Goal: Task Accomplishment & Management: Complete application form

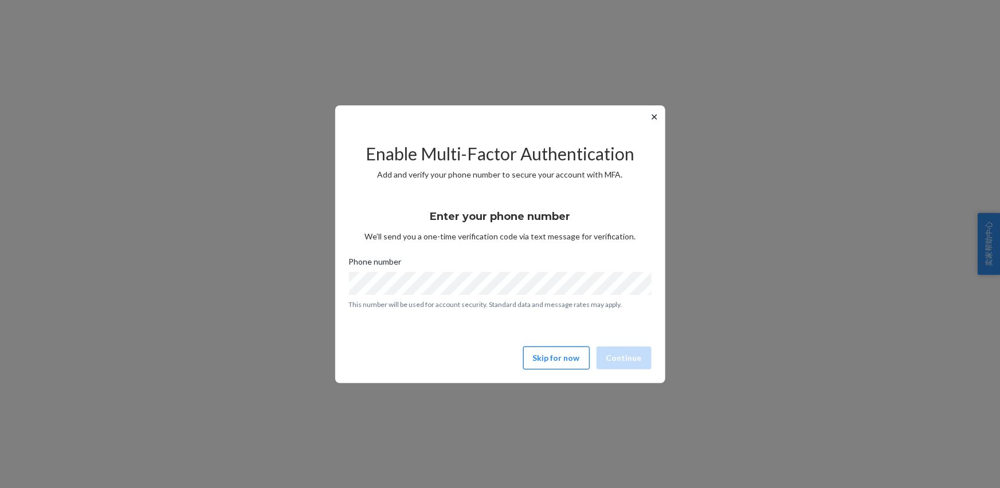
click at [540, 354] on button "Skip for now" at bounding box center [556, 358] width 66 height 23
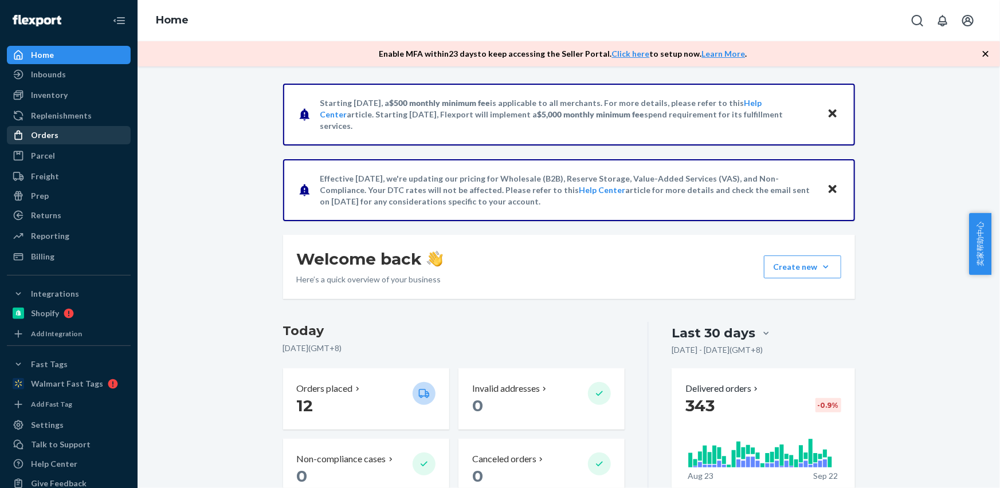
click at [49, 140] on div "Orders" at bounding box center [45, 135] width 28 height 11
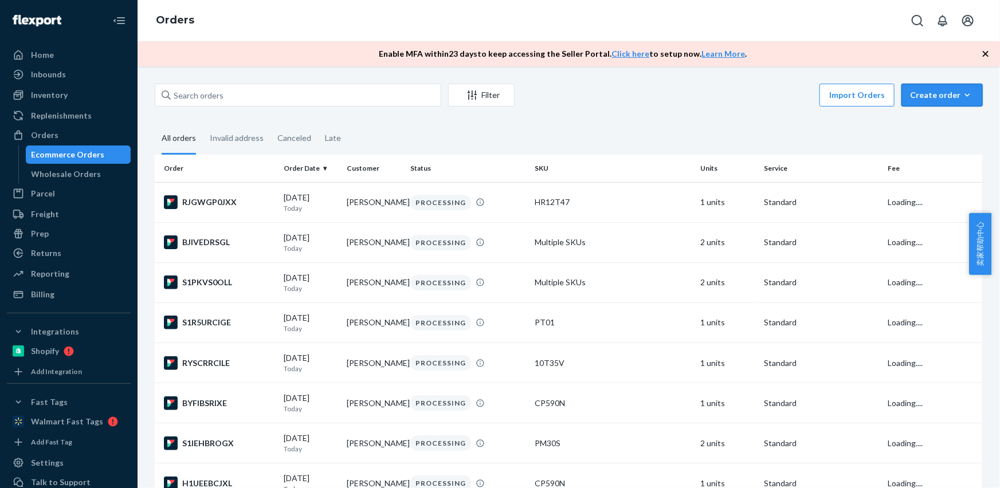
click at [933, 100] on div "Create order" at bounding box center [942, 94] width 64 height 11
click at [933, 127] on span "Ecommerce order" at bounding box center [949, 123] width 71 height 8
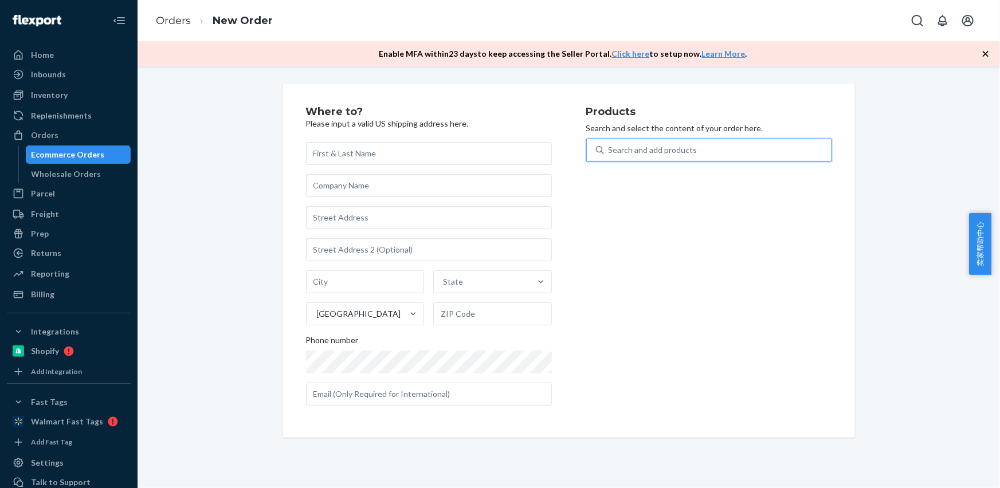
click at [657, 150] on div "Search and add products" at bounding box center [653, 149] width 89 height 11
click at [610, 150] on input "0 results available. Use Up and Down to choose options, press Enter to select t…" at bounding box center [609, 149] width 1 height 11
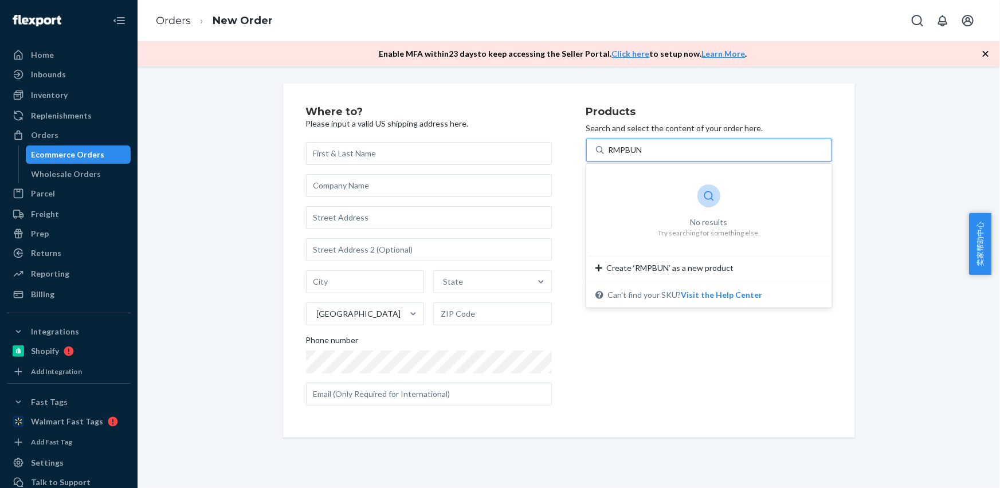
drag, startPoint x: 638, startPoint y: 183, endPoint x: 638, endPoint y: 173, distance: 10.3
click at [638, 183] on div "No results Try searching for something else." at bounding box center [710, 211] width 228 height 90
click at [638, 156] on input "RMPBUN" at bounding box center [627, 149] width 36 height 11
click at [623, 148] on input "RMPBUN" at bounding box center [627, 149] width 36 height 11
type input "RMP2BUN"
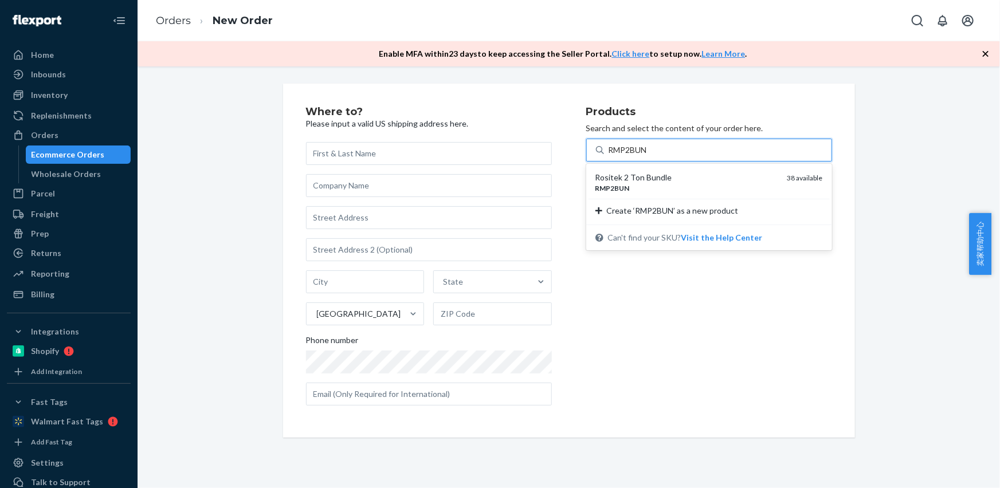
drag, startPoint x: 631, startPoint y: 169, endPoint x: 626, endPoint y: 162, distance: 8.6
click at [631, 169] on div "Rositek 2 Ton Bundle RMP2BUN 38 available" at bounding box center [709, 182] width 241 height 33
click at [631, 156] on input "RMP2BUN" at bounding box center [629, 149] width 40 height 11
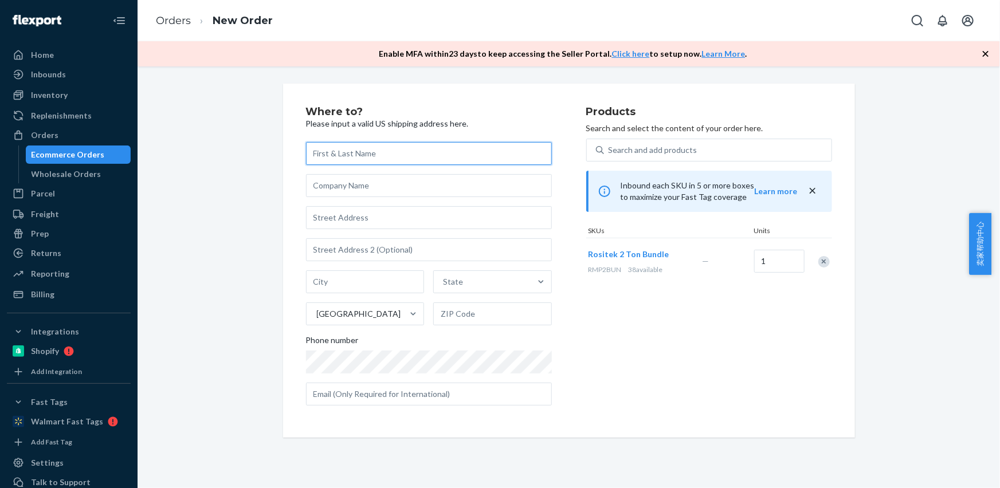
drag, startPoint x: 334, startPoint y: 160, endPoint x: 328, endPoint y: 149, distance: 12.3
click at [334, 159] on input "text" at bounding box center [429, 153] width 246 height 23
paste input "[PERSON_NAME]"
type input "[PERSON_NAME]"
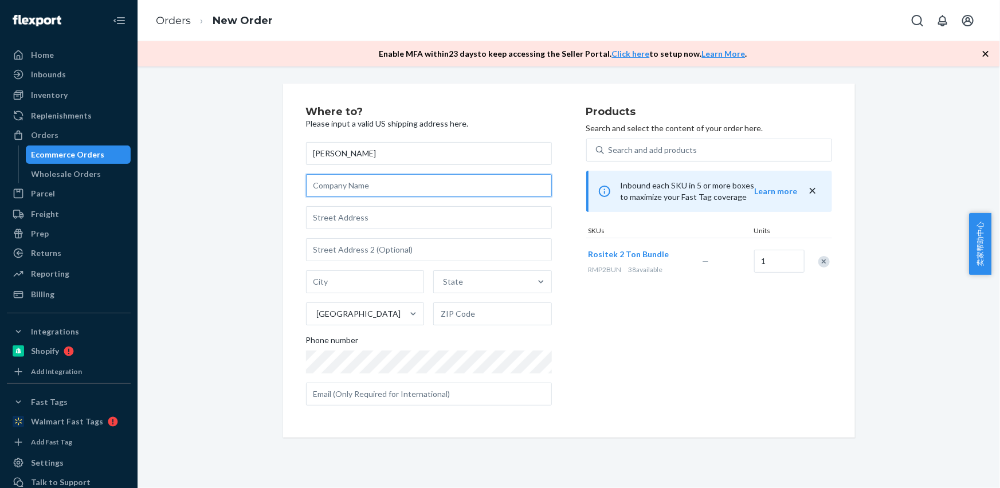
click at [332, 190] on input "text" at bounding box center [429, 185] width 246 height 23
paste input "Green Mountain TreeV"
type input "Green Mountain TreeV"
click at [361, 248] on input "text" at bounding box center [429, 249] width 246 height 23
click at [361, 224] on input "text" at bounding box center [429, 217] width 246 height 23
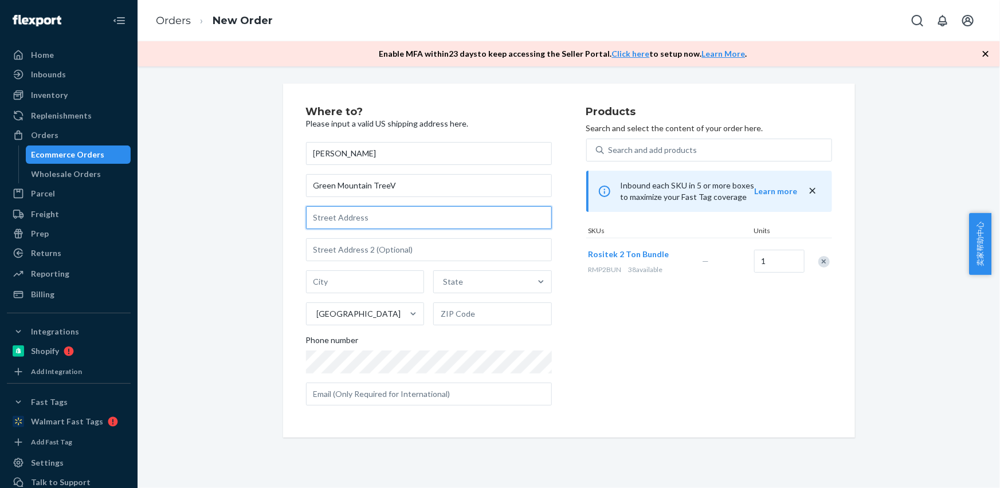
paste input "[STREET_ADDRESS]"
type input "[STREET_ADDRESS]"
click at [359, 284] on input "text" at bounding box center [365, 282] width 119 height 23
paste input "Richmond VT 05477"
drag, startPoint x: 357, startPoint y: 282, endPoint x: 444, endPoint y: 312, distance: 92.6
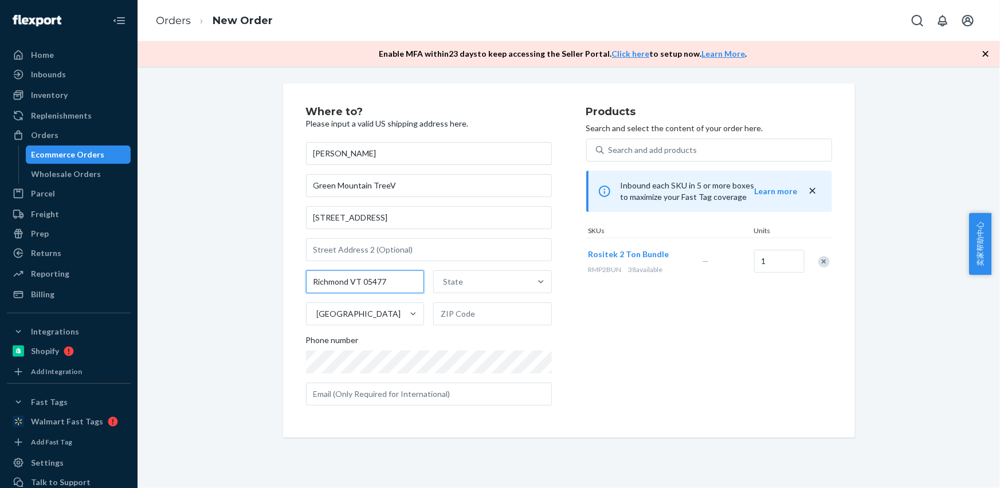
click at [442, 303] on div "[GEOGRAPHIC_DATA] State [GEOGRAPHIC_DATA]" at bounding box center [429, 298] width 246 height 55
type input "Richmond [GEOGRAPHIC_DATA]"
drag, startPoint x: 445, startPoint y: 316, endPoint x: 429, endPoint y: 314, distance: 16.2
click at [444, 316] on input "text" at bounding box center [492, 314] width 119 height 23
paste input "05477"
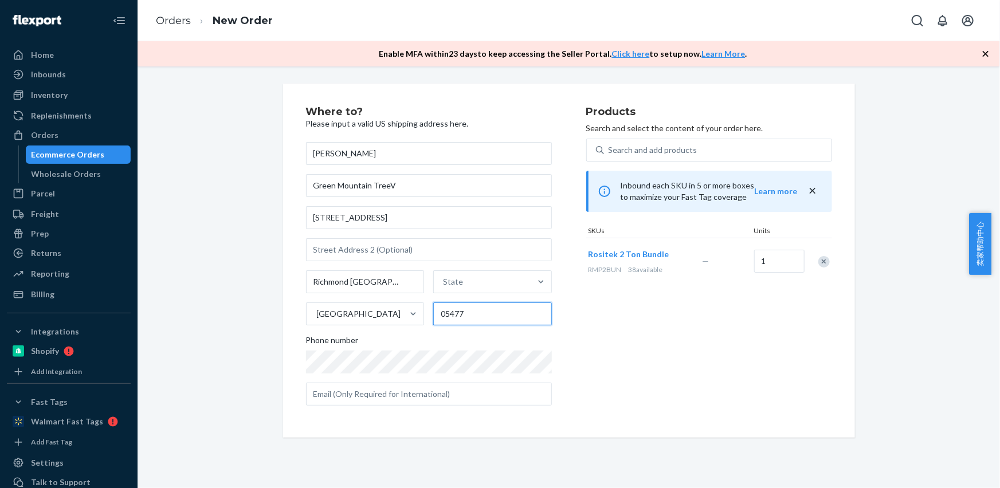
type input "05477"
drag, startPoint x: 346, startPoint y: 282, endPoint x: 466, endPoint y: 279, distance: 119.8
click at [410, 284] on input "[GEOGRAPHIC_DATA]" at bounding box center [365, 282] width 119 height 23
type input "[GEOGRAPHIC_DATA]"
paste input "VT"
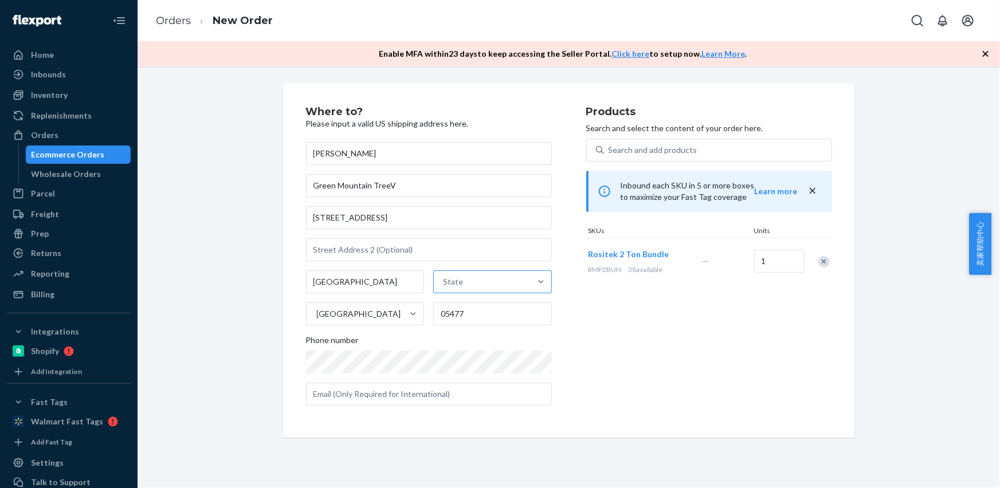
type input "VT"
click at [467, 279] on div "State [US_STATE]" at bounding box center [482, 282] width 97 height 23
click at [444, 279] on input "VT" at bounding box center [443, 281] width 1 height 11
click at [460, 315] on div "[US_STATE]" at bounding box center [492, 309] width 116 height 23
click at [454, 288] on input "VT" at bounding box center [447, 281] width 13 height 11
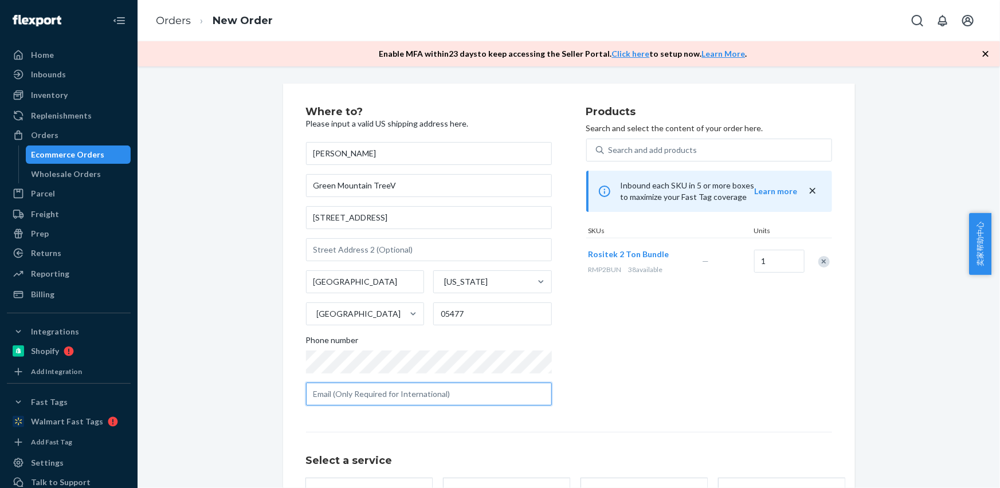
click at [416, 393] on input "text" at bounding box center [429, 394] width 246 height 23
paste input "[EMAIL_ADDRESS][DOMAIN_NAME]"
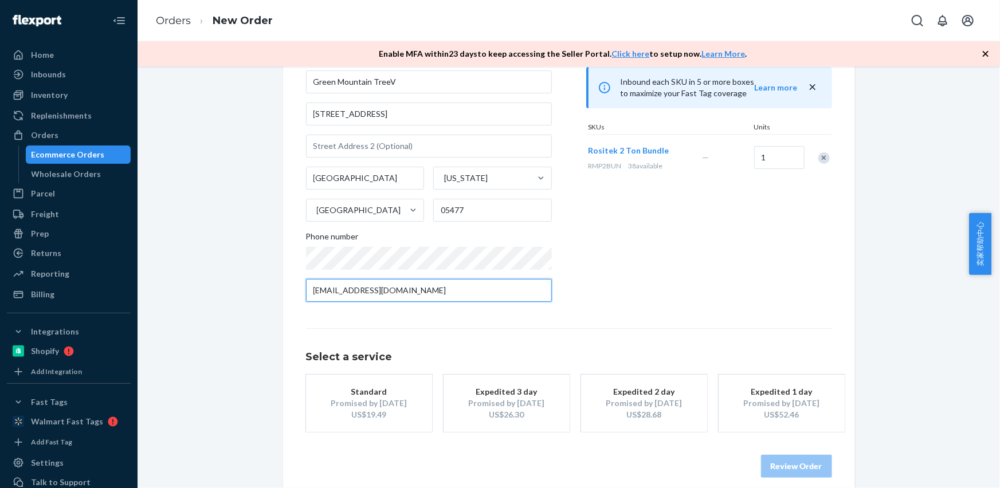
scroll to position [116, 0]
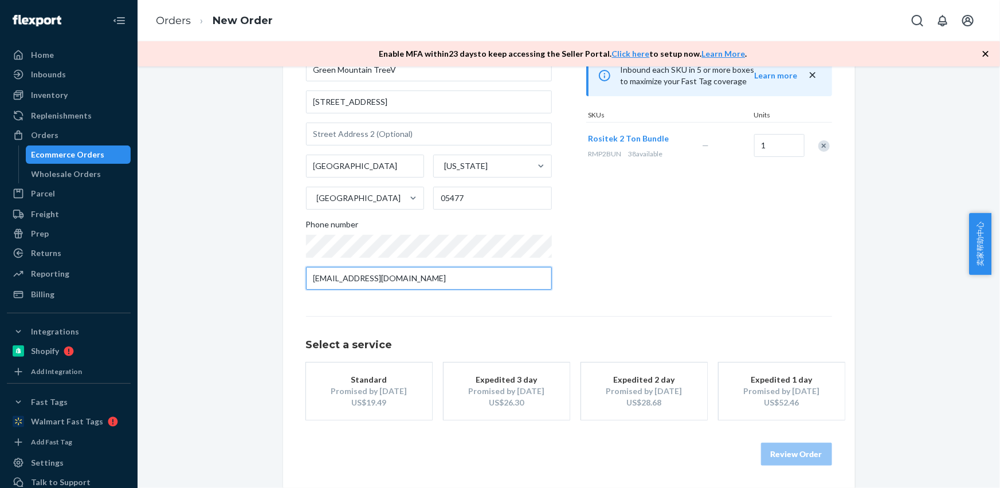
type input "[EMAIL_ADDRESS][DOMAIN_NAME]"
drag, startPoint x: 394, startPoint y: 390, endPoint x: 404, endPoint y: 401, distance: 15.4
click at [394, 390] on div "Promised by [DATE]" at bounding box center [369, 391] width 92 height 11
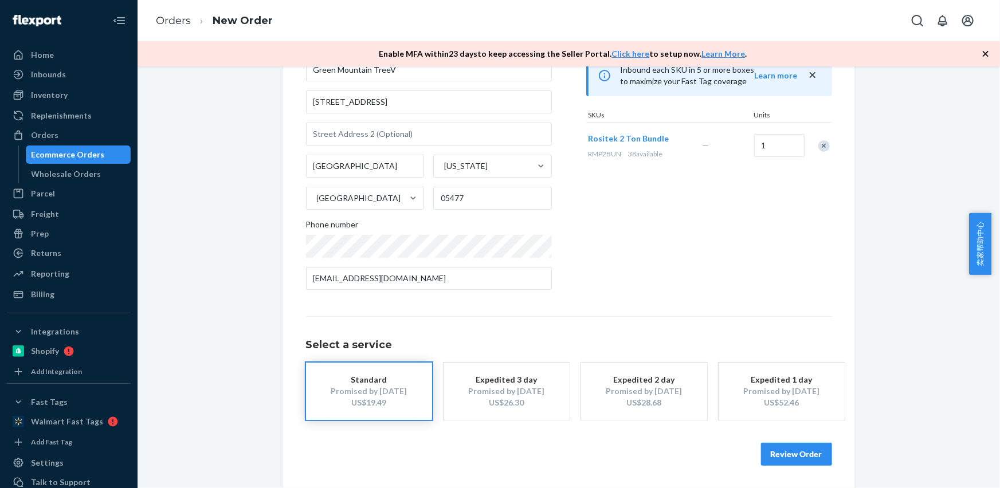
click at [799, 461] on button "Review Order" at bounding box center [796, 454] width 71 height 23
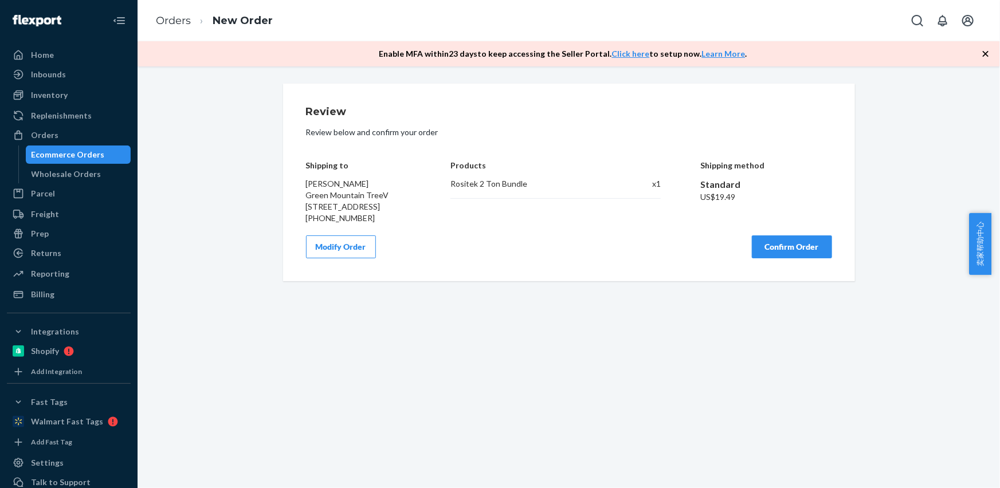
scroll to position [0, 0]
click at [774, 259] on button "Confirm Order" at bounding box center [792, 247] width 80 height 23
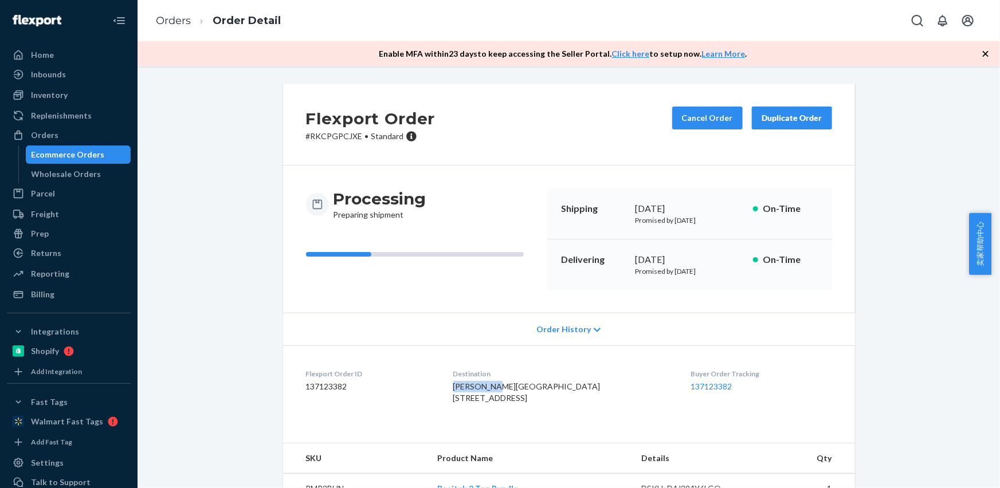
drag, startPoint x: 459, startPoint y: 389, endPoint x: 514, endPoint y: 384, distance: 55.8
click at [512, 390] on dl "Flexport Order ID 137123382 Destination [PERSON_NAME][GEOGRAPHIC_DATA] [STREET_…" at bounding box center [569, 389] width 572 height 86
drag, startPoint x: 464, startPoint y: 413, endPoint x: 486, endPoint y: 284, distance: 130.3
click at [565, 412] on dl "Flexport Order ID 137123382 Destination [PERSON_NAME][GEOGRAPHIC_DATA] [STREET_…" at bounding box center [569, 389] width 572 height 86
copy span "108 LOWER CIRCLE EXT"
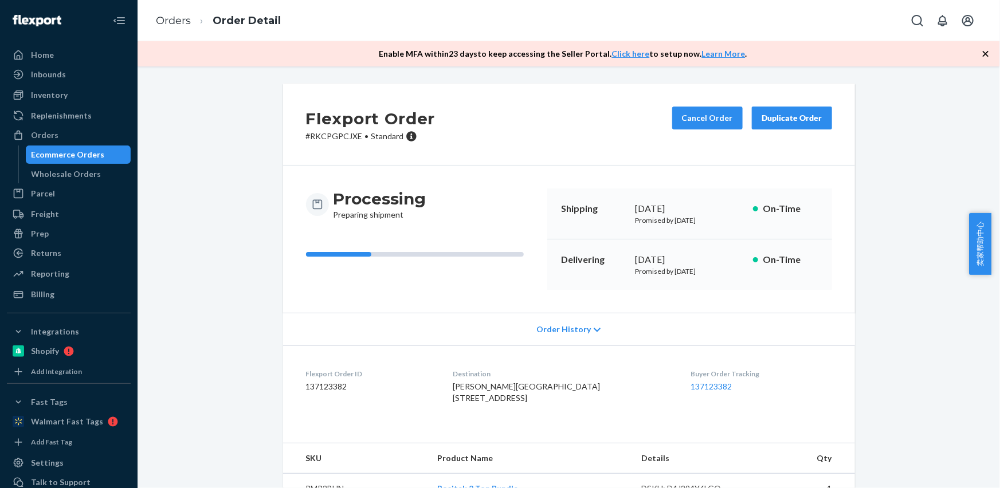
drag, startPoint x: 541, startPoint y: 409, endPoint x: 565, endPoint y: 410, distance: 24.1
click at [565, 404] on div "[PERSON_NAME][GEOGRAPHIC_DATA] [STREET_ADDRESS]" at bounding box center [563, 392] width 220 height 23
copy span "EXT"
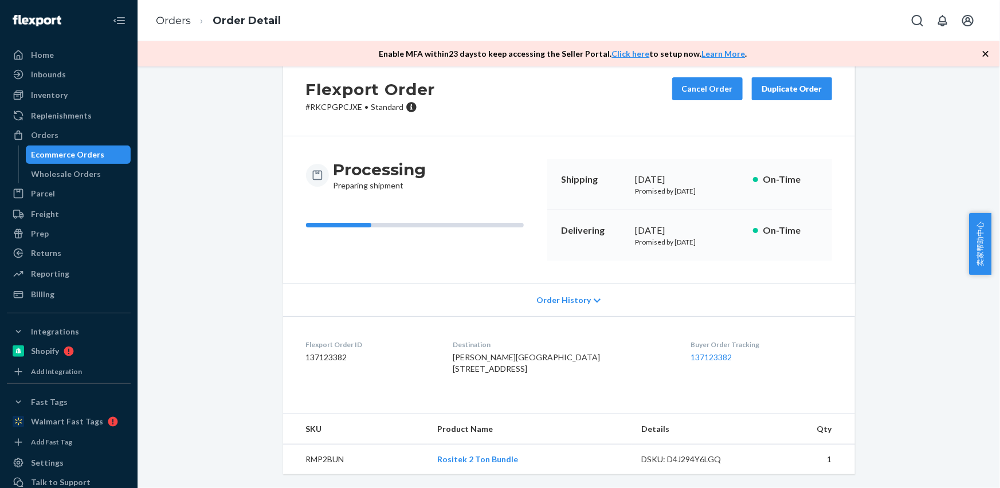
click at [323, 459] on td "RMP2BUN" at bounding box center [355, 460] width 145 height 30
copy td "RMP2BUN"
click at [170, 19] on link "Orders" at bounding box center [173, 20] width 35 height 13
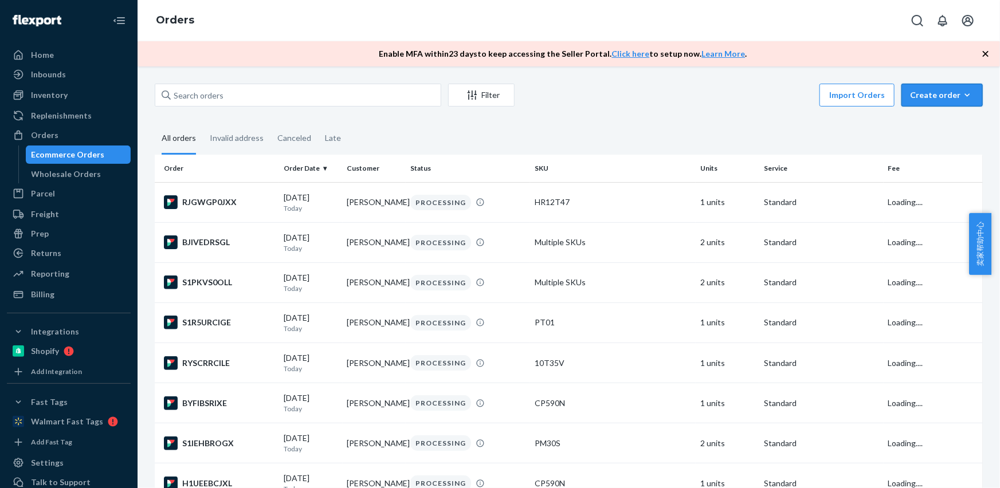
drag, startPoint x: 933, startPoint y: 92, endPoint x: 933, endPoint y: 122, distance: 29.8
click at [933, 92] on div "Create order" at bounding box center [942, 94] width 64 height 11
click at [933, 122] on span "Ecommerce order" at bounding box center [949, 123] width 71 height 8
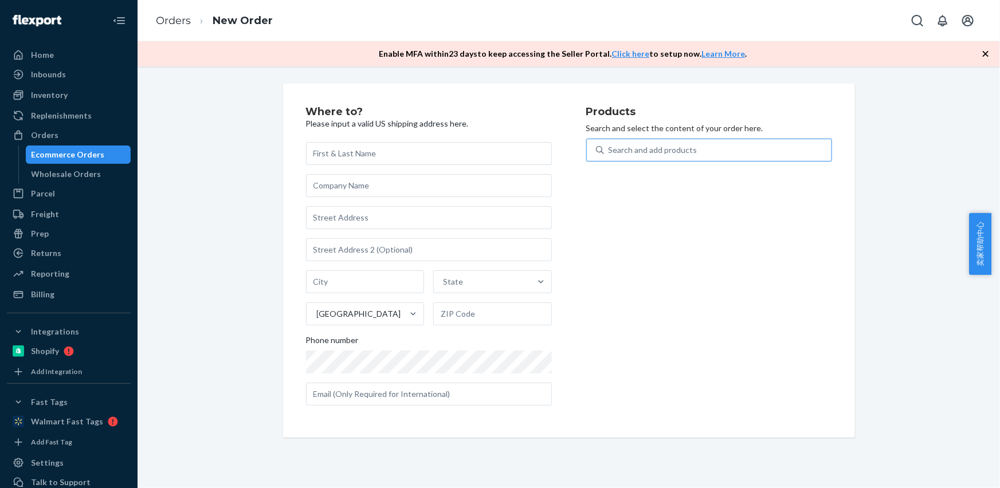
click at [718, 151] on div "Search and add products" at bounding box center [718, 150] width 228 height 21
click at [610, 151] on input "Search and add products" at bounding box center [609, 149] width 1 height 11
type input "RNP4"
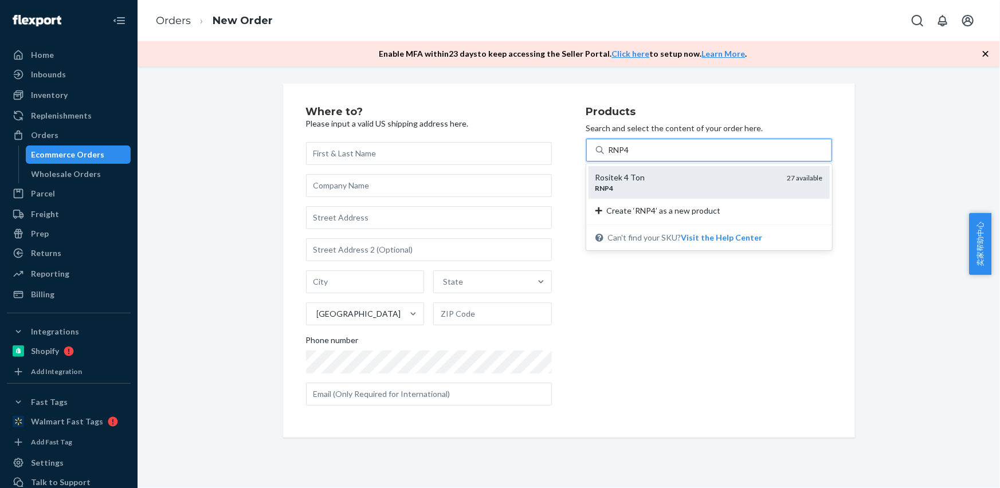
click at [688, 173] on div "Rositek 4 Ton" at bounding box center [687, 177] width 183 height 11
click at [631, 156] on input "RNP4" at bounding box center [620, 149] width 22 height 11
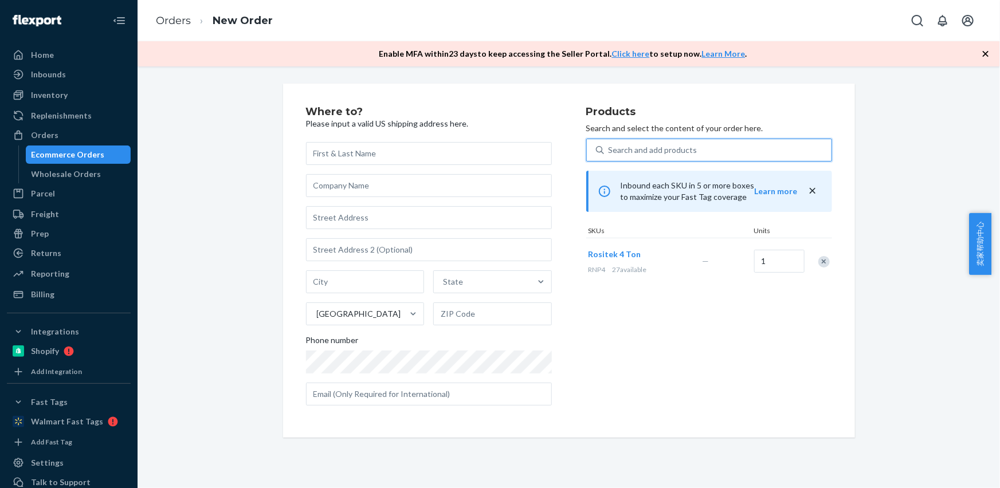
click at [639, 155] on div "Search and add products" at bounding box center [653, 149] width 89 height 11
click at [610, 155] on input "0 results available. Use Up and Down to choose options, press Enter to select t…" at bounding box center [609, 149] width 1 height 11
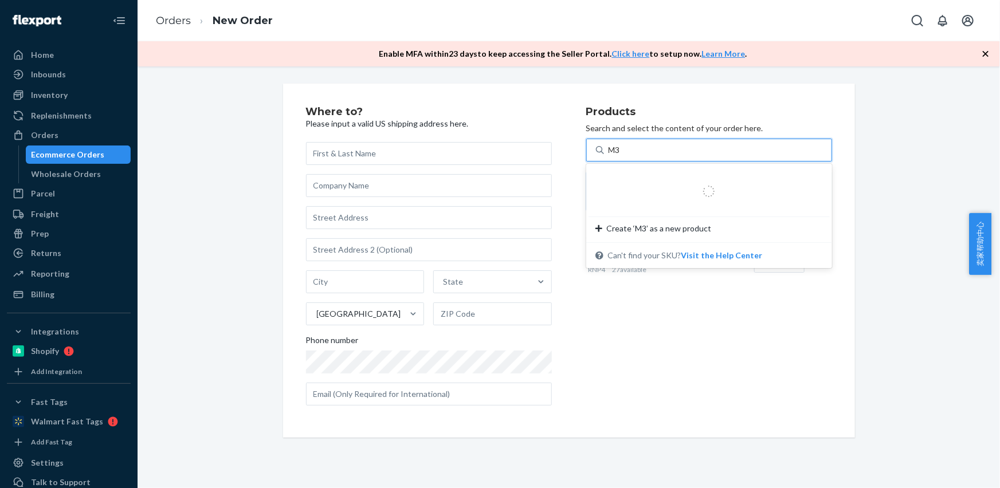
type input "M37"
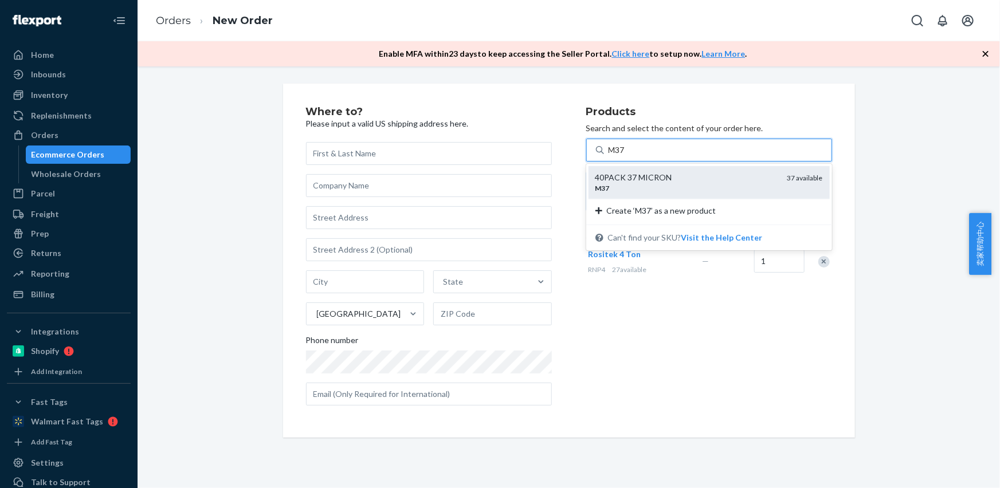
click at [630, 181] on div "40PACK 37 MICRON" at bounding box center [687, 177] width 183 height 11
click at [627, 156] on input "M37" at bounding box center [618, 149] width 18 height 11
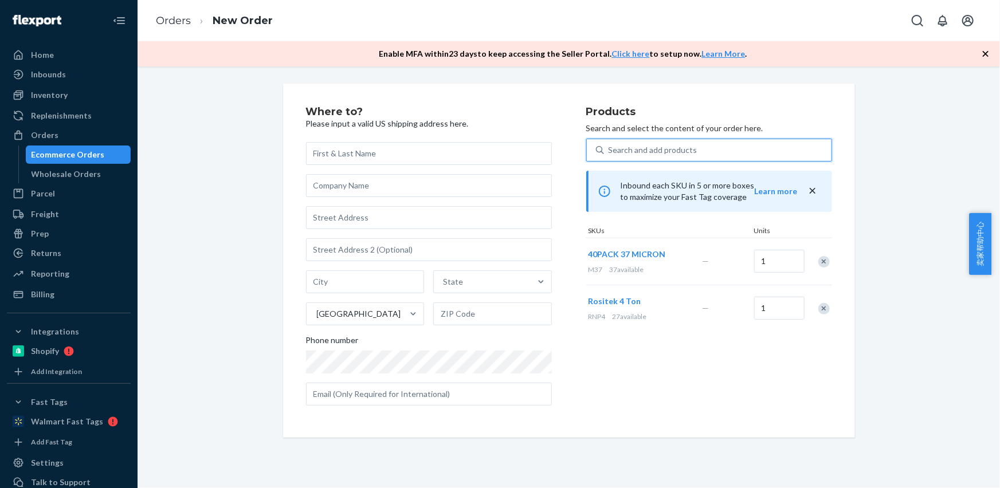
click at [622, 152] on div "Search and add products" at bounding box center [653, 149] width 89 height 11
click at [610, 152] on input "0 results available. Use Up and Down to choose options, press Enter to select t…" at bounding box center [609, 149] width 1 height 11
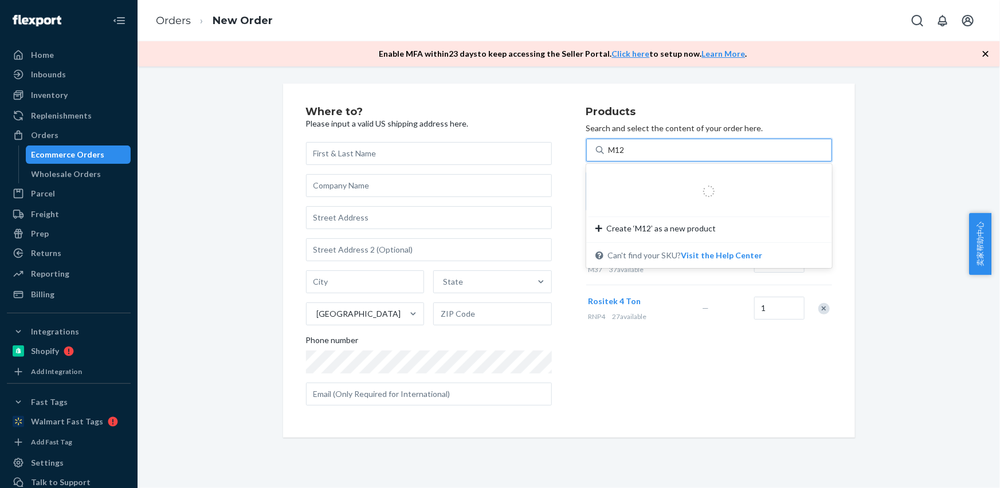
type input "M120"
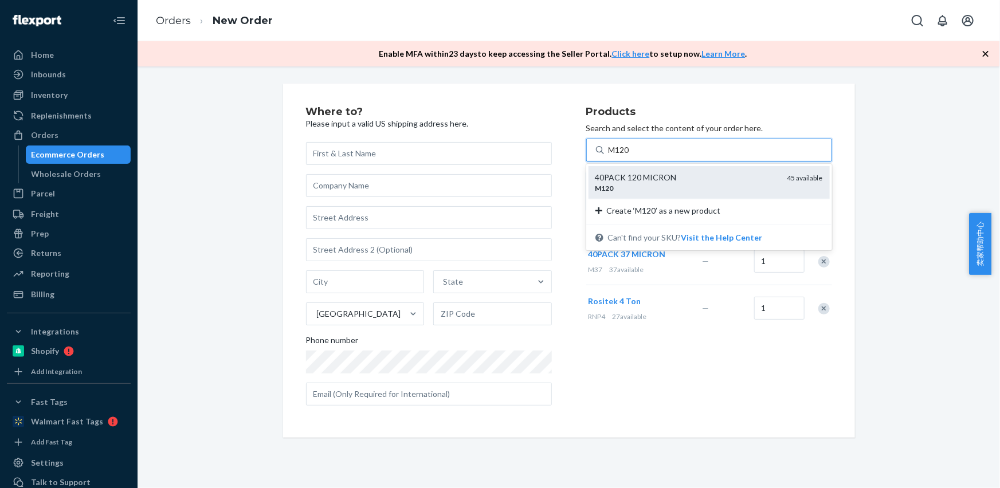
click at [621, 191] on div "M120" at bounding box center [687, 188] width 183 height 10
click at [621, 156] on input "M120" at bounding box center [620, 149] width 22 height 11
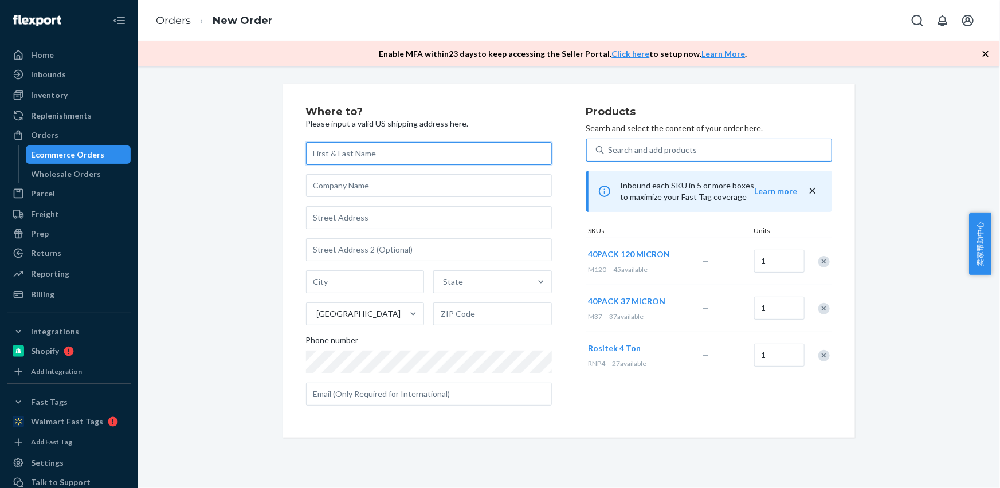
click at [343, 155] on input "text" at bounding box center [429, 153] width 246 height 23
paste input "[PERSON_NAME]"
type input "[PERSON_NAME]"
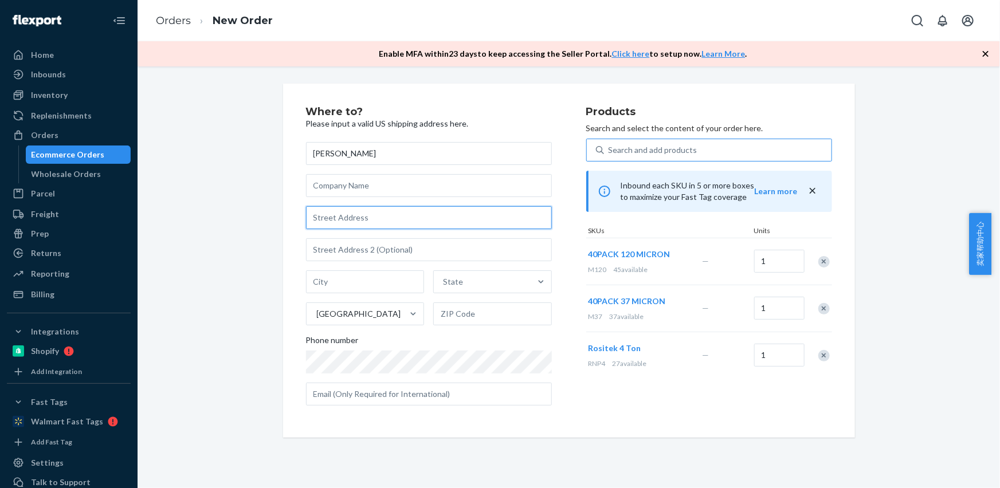
drag, startPoint x: 355, startPoint y: 216, endPoint x: 310, endPoint y: 126, distance: 101.3
click at [353, 213] on input "text" at bounding box center [429, 217] width 246 height 23
paste input "[STREET_ADDRESS]"
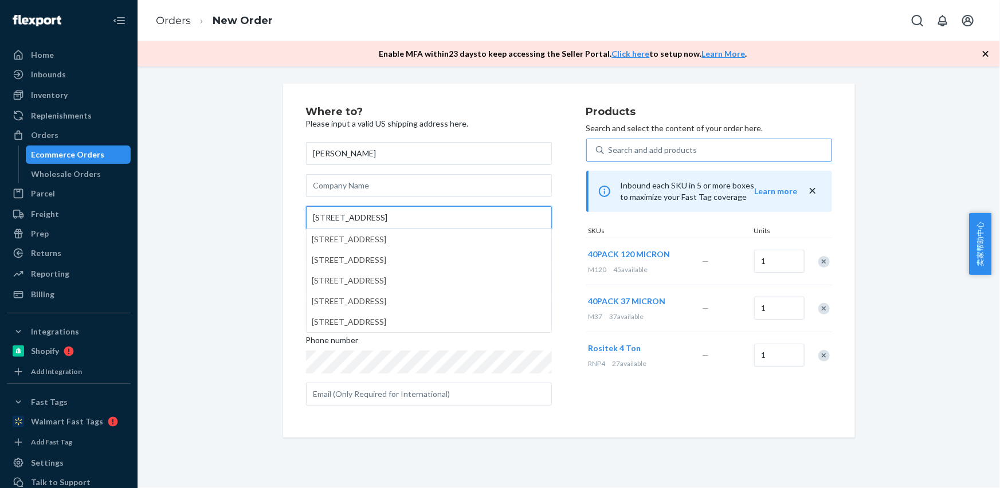
type input "[STREET_ADDRESS]"
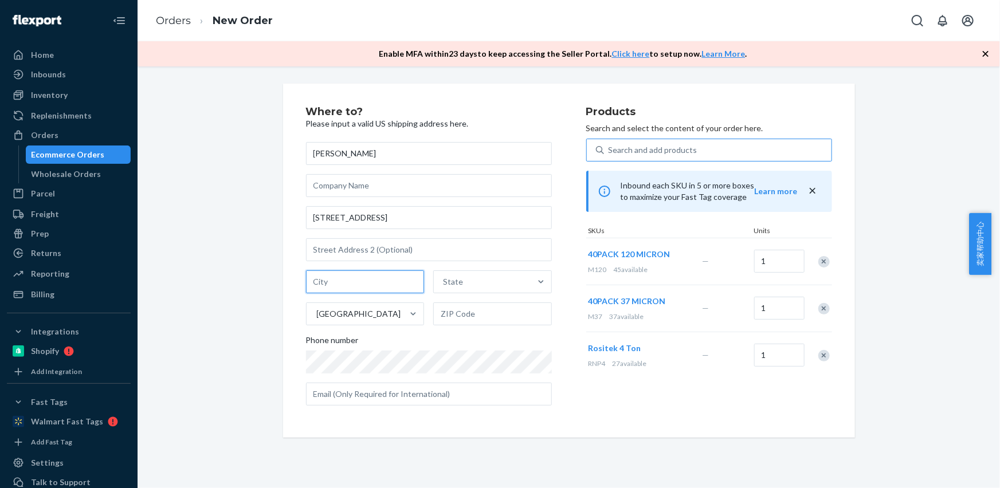
click at [359, 284] on input "text" at bounding box center [365, 282] width 119 height 23
paste input "Pekin IL 61554"
drag, startPoint x: 339, startPoint y: 281, endPoint x: 430, endPoint y: 294, distance: 92.1
click at [429, 293] on div "Pekin [GEOGRAPHIC_DATA] 61554 State [GEOGRAPHIC_DATA]" at bounding box center [429, 298] width 246 height 55
type input "Pekin IL"
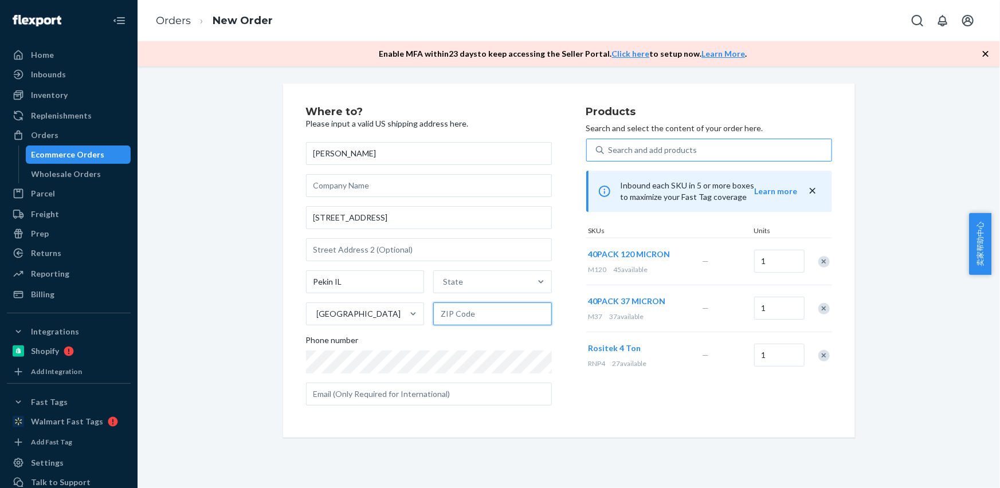
click at [452, 312] on input "text" at bounding box center [492, 314] width 119 height 23
paste input "61554"
type input "61554"
drag, startPoint x: 331, startPoint y: 284, endPoint x: 401, endPoint y: 284, distance: 69.9
click at [401, 284] on input "Pekin" at bounding box center [365, 282] width 119 height 23
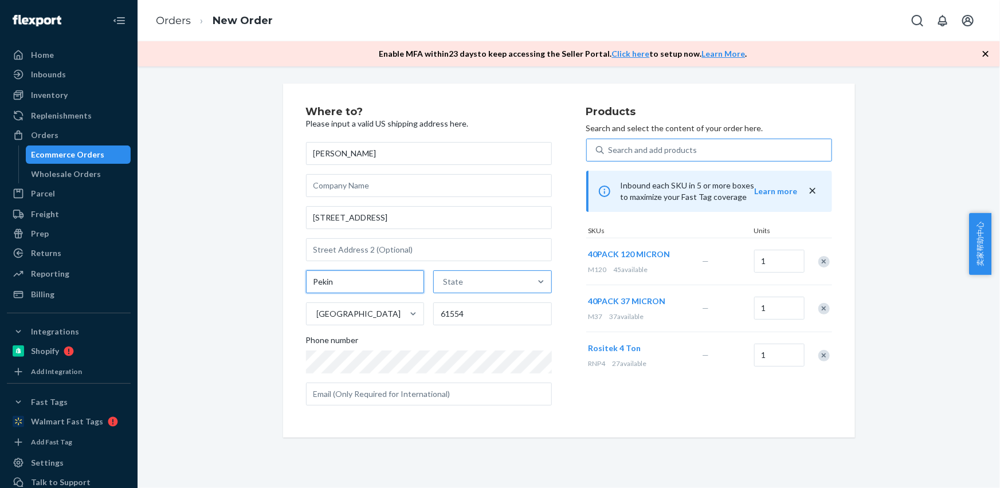
type input "Pekin"
click at [472, 280] on div "State" at bounding box center [482, 282] width 97 height 23
click at [444, 280] on input "option [US_STATE] focused, 1 of 59. 59 results available. Use Up and Down to ch…" at bounding box center [443, 281] width 1 height 11
paste input "IL"
type input "IL"
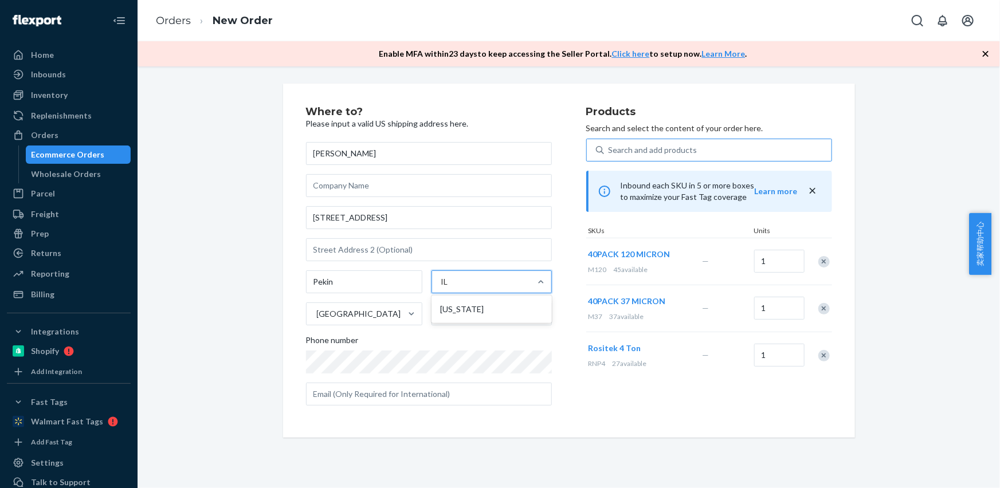
drag, startPoint x: 460, startPoint y: 315, endPoint x: 420, endPoint y: 228, distance: 95.6
click at [460, 314] on div "[US_STATE]" at bounding box center [492, 309] width 116 height 23
click at [451, 288] on input "IL" at bounding box center [445, 281] width 9 height 11
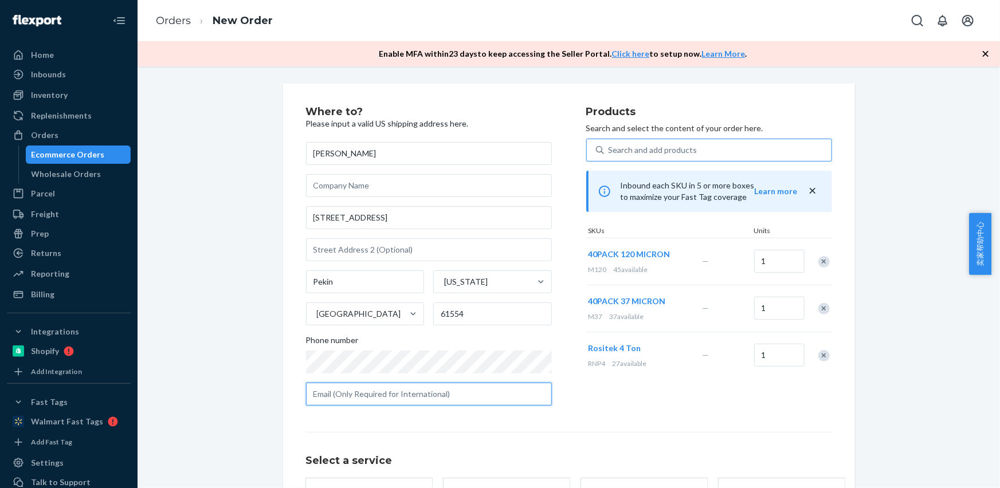
click at [406, 392] on input "text" at bounding box center [429, 394] width 246 height 23
paste input "[EMAIL_ADDRESS][DOMAIN_NAME]"
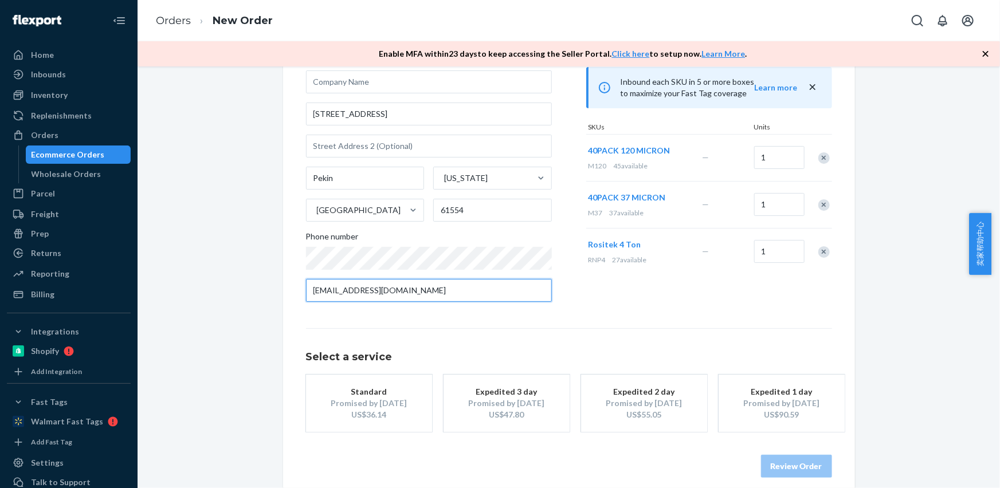
scroll to position [116, 0]
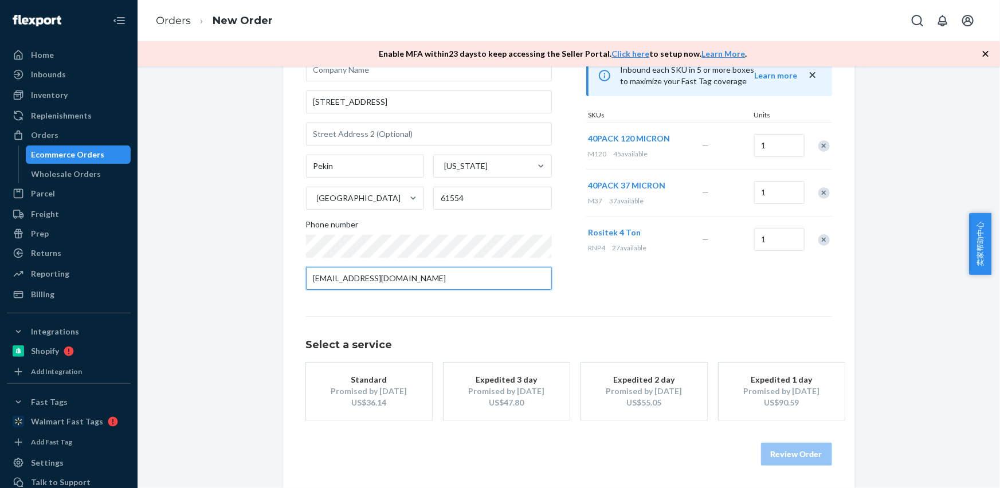
type input "[EMAIL_ADDRESS][DOMAIN_NAME]"
drag, startPoint x: 372, startPoint y: 395, endPoint x: 420, endPoint y: 410, distance: 50.6
click at [372, 395] on div "Promised by [DATE]" at bounding box center [369, 391] width 92 height 11
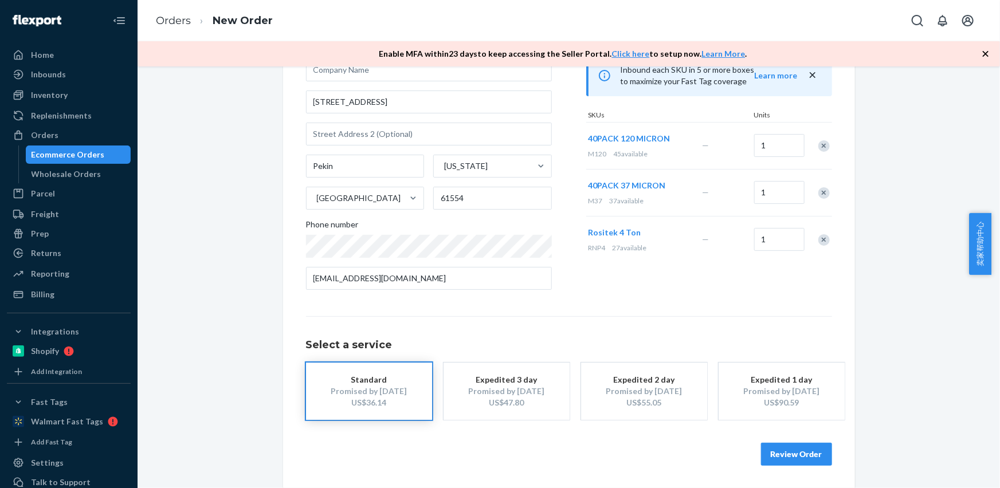
click at [790, 449] on button "Review Order" at bounding box center [796, 454] width 71 height 23
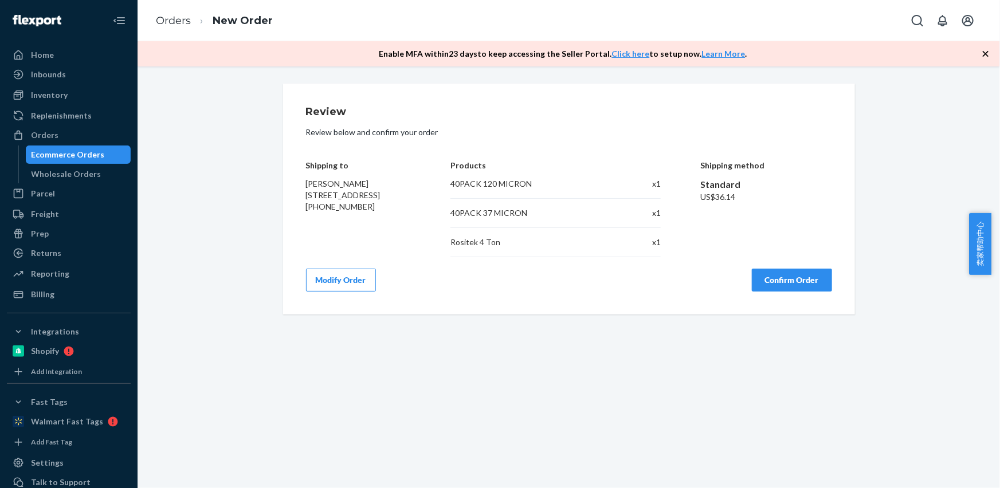
click at [788, 283] on button "Confirm Order" at bounding box center [792, 280] width 80 height 23
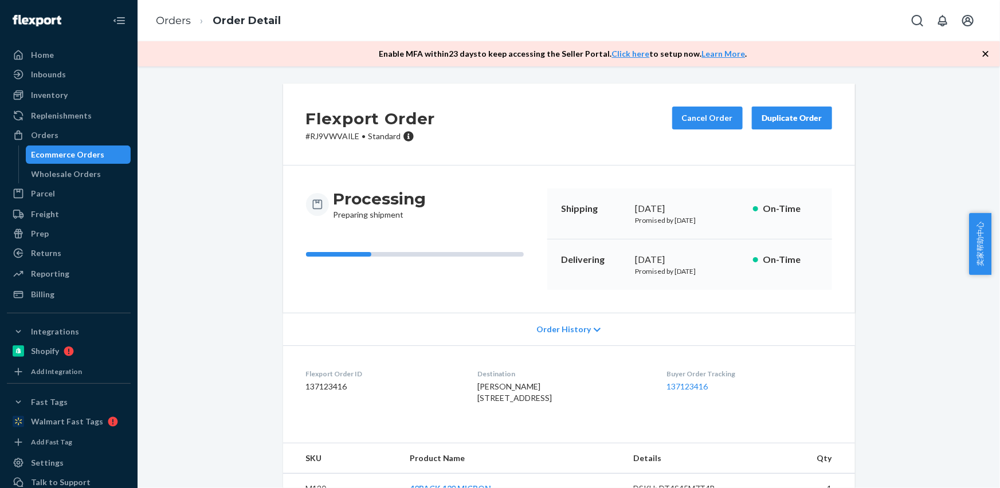
drag, startPoint x: 469, startPoint y: 390, endPoint x: 512, endPoint y: 386, distance: 43.2
click at [532, 405] on dl "Flexport Order ID 137123416 Destination [PERSON_NAME] [STREET_ADDRESS] US Buyer…" at bounding box center [569, 389] width 572 height 86
copy span "[PERSON_NAME] [STREET_ADDRESS]"
click at [457, 410] on dl "Flexport Order ID 137123416 Destination [PERSON_NAME] [STREET_ADDRESS] US Buyer…" at bounding box center [569, 389] width 572 height 86
drag, startPoint x: 468, startPoint y: 388, endPoint x: 536, endPoint y: 398, distance: 68.3
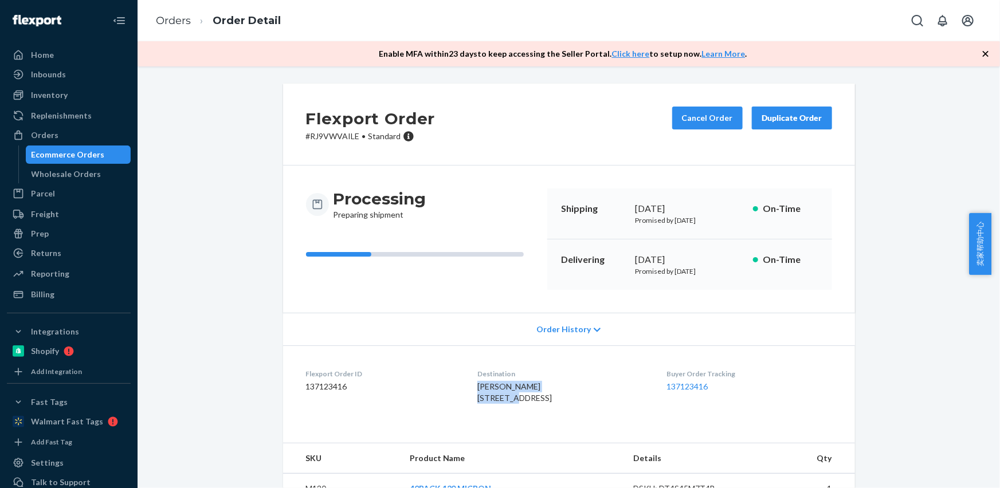
click at [536, 398] on dl "Flexport Order ID 137123416 Destination [PERSON_NAME] [STREET_ADDRESS] US Buyer…" at bounding box center [569, 389] width 572 height 86
copy span "[PERSON_NAME] [STREET_ADDRESS]"
copy span "8 Windsor C"
drag, startPoint x: 479, startPoint y: 401, endPoint x: 514, endPoint y: 401, distance: 35.5
click at [514, 401] on dl "Flexport Order ID 137123416 Destination [PERSON_NAME] [STREET_ADDRESS] US Buyer…" at bounding box center [569, 389] width 572 height 86
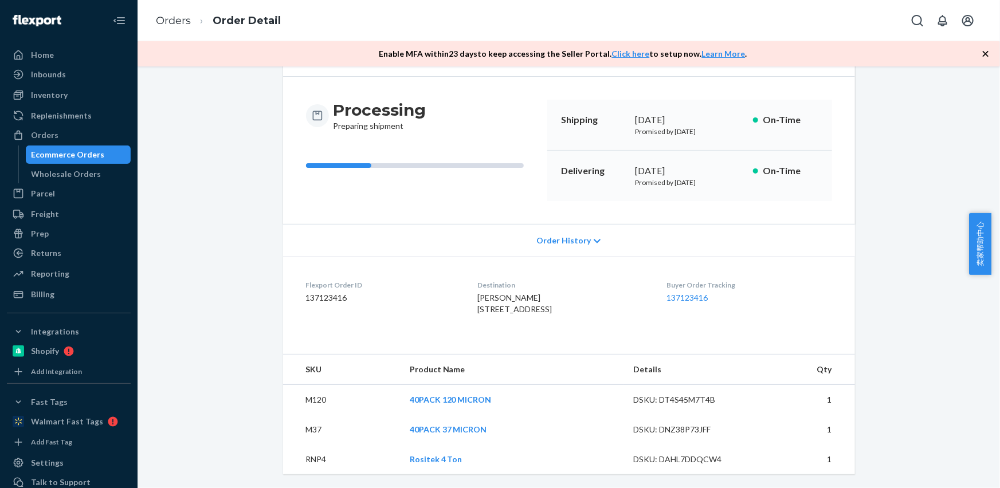
scroll to position [112, 0]
drag, startPoint x: 332, startPoint y: 401, endPoint x: 307, endPoint y: 404, distance: 26.0
click at [307, 404] on td "M120" at bounding box center [342, 400] width 118 height 30
copy td "120"
drag, startPoint x: 323, startPoint y: 430, endPoint x: 249, endPoint y: 237, distance: 207.2
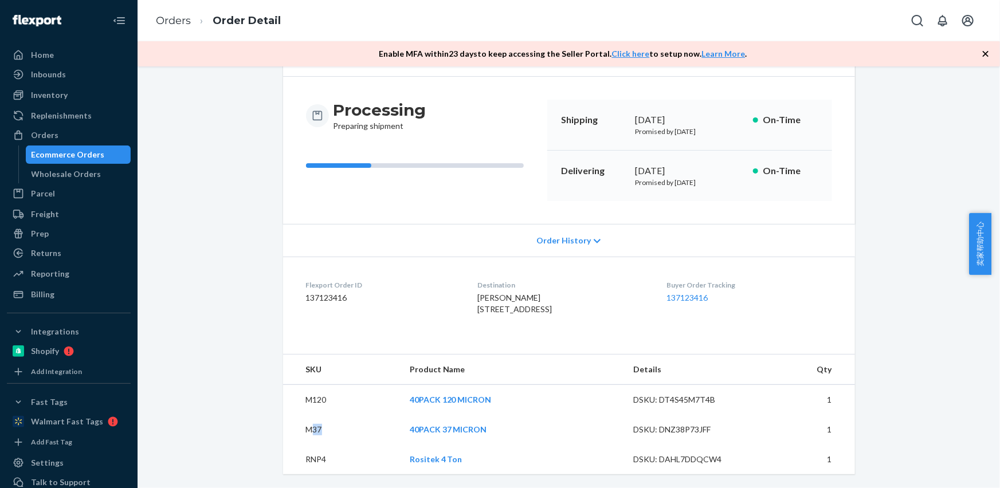
click at [308, 428] on td "M37" at bounding box center [342, 430] width 118 height 30
copy td "37"
